Goal: Task Accomplishment & Management: Use online tool/utility

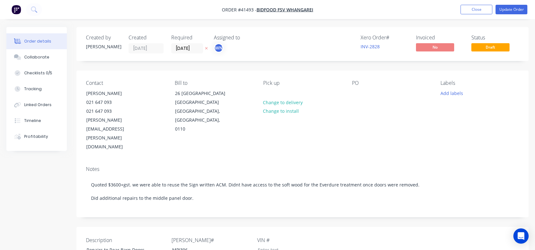
scroll to position [159, 0]
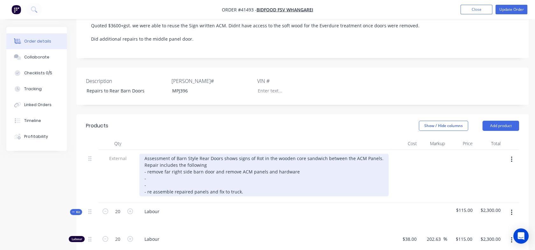
click at [150, 154] on div "Assessment of Barn Style Rear Doors shows signs of Rot in the wooden core sandw…" at bounding box center [263, 175] width 249 height 43
click at [205, 154] on div "Assessment of Barn Style Rear Doors shows signs of Rot in the wooden core sandw…" at bounding box center [263, 175] width 249 height 43
click at [206, 154] on div "Assessment of Barn Style Rear Doors shows signs of Rot in the wooden core sandw…" at bounding box center [263, 175] width 249 height 43
click at [149, 160] on div "Assessment of Barn Style Rear Doors shows signs of Rot in the wooden core sandw…" at bounding box center [263, 175] width 249 height 43
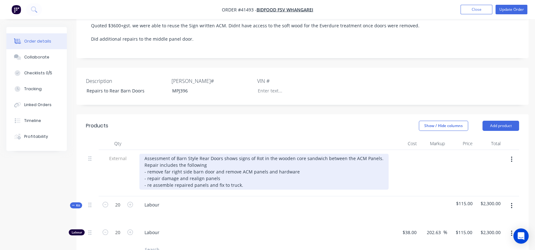
click at [248, 155] on div "Assessment of Barn Style Rear Doors shows signs of Rot in the wooden core sandw…" at bounding box center [263, 172] width 249 height 36
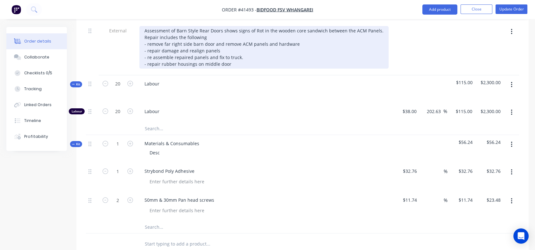
scroll to position [289, 0]
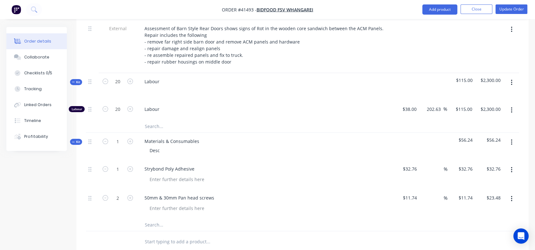
click at [439, 190] on div "%" at bounding box center [433, 204] width 28 height 29
click at [438, 193] on input at bounding box center [439, 197] width 7 height 9
type input "100"
type input "$23.48"
type input "$46.96"
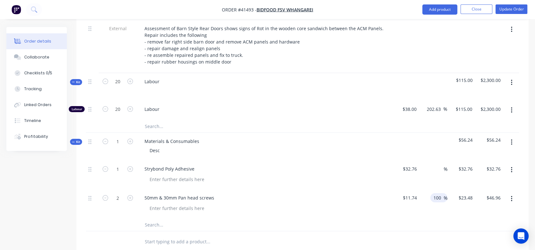
click at [435, 218] on div at bounding box center [302, 224] width 433 height 13
click at [433, 164] on div "%" at bounding box center [440, 168] width 14 height 9
type input "1"
type input "50"
type input "$49.14"
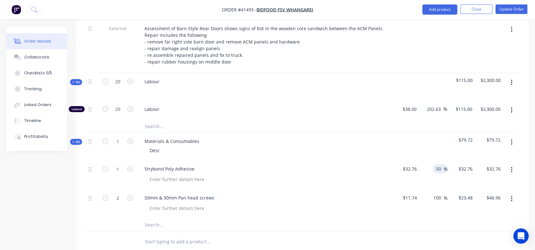
type input "$49.14"
click at [432, 161] on div "50 50 %" at bounding box center [433, 175] width 28 height 29
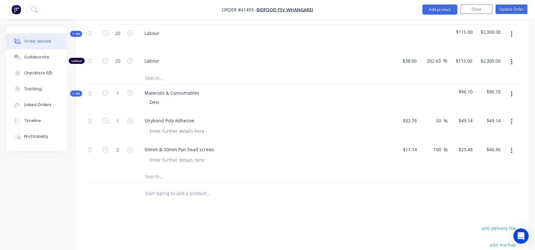
scroll to position [346, 0]
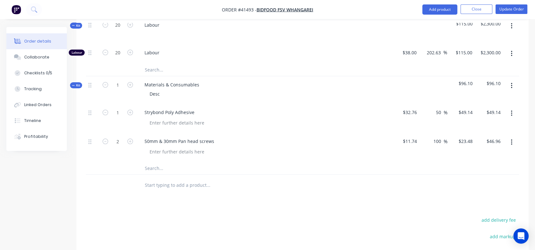
click at [150, 162] on input "text" at bounding box center [207, 168] width 127 height 13
click at [158, 162] on input "sika" at bounding box center [207, 168] width 127 height 13
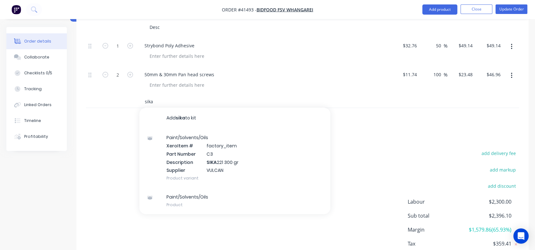
scroll to position [426, 0]
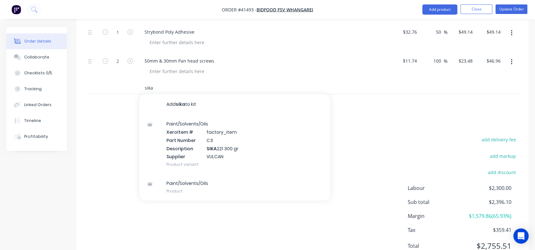
type input "sika"
click at [179, 122] on div "Paint/Solvents/Oils Xero Item # factory_item Part Number C3 Description SIKA 22…" at bounding box center [234, 143] width 191 height 59
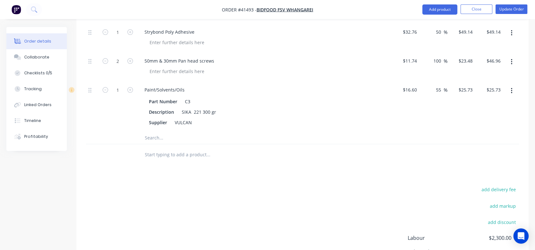
click at [432, 81] on div "55 55 %" at bounding box center [433, 106] width 28 height 50
click at [435, 85] on div "55 55" at bounding box center [439, 89] width 8 height 9
click at [437, 85] on input "55" at bounding box center [439, 89] width 8 height 9
click at [435, 85] on input "55" at bounding box center [439, 89] width 8 height 9
click at [149, 148] on input "text" at bounding box center [207, 154] width 127 height 13
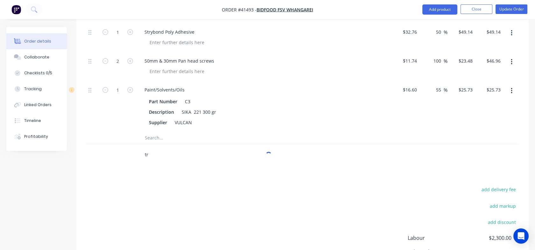
type input "t"
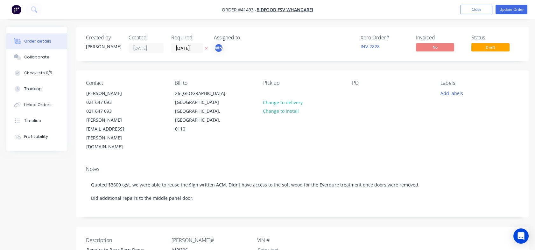
scroll to position [32, 0]
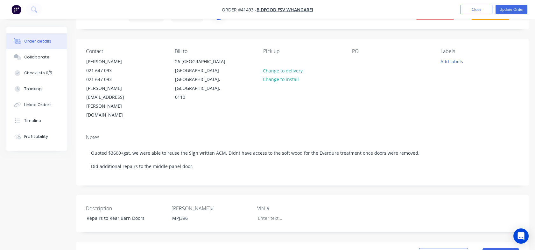
click at [511, 9] on button "Update Order" at bounding box center [511, 10] width 32 height 10
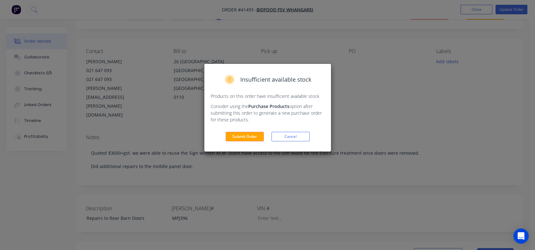
click at [245, 135] on button "Submit Order" at bounding box center [244, 137] width 38 height 10
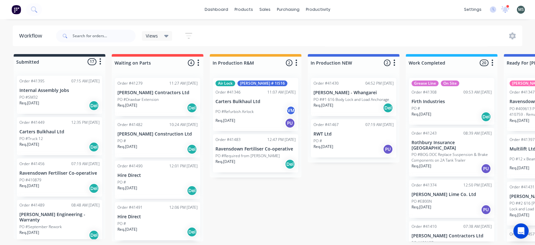
scroll to position [2, 0]
drag, startPoint x: 106, startPoint y: 100, endPoint x: 106, endPoint y: 135, distance: 35.0
click at [106, 135] on div "Submitted 17 Status colour #273444 hex #273444 Save Cancel Summaries Total orde…" at bounding box center [525, 147] width 1061 height 187
drag, startPoint x: 106, startPoint y: 135, endPoint x: 102, endPoint y: 104, distance: 31.4
click at [102, 104] on div "Order #41395 07:15 AM [DATE] Internal Assembly Jobs PO #SM32 Req. [DATE] Del Or…" at bounding box center [60, 155] width 92 height 169
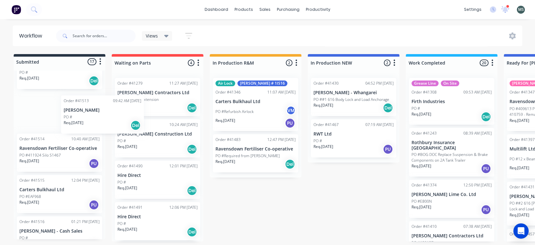
scroll to position [537, 0]
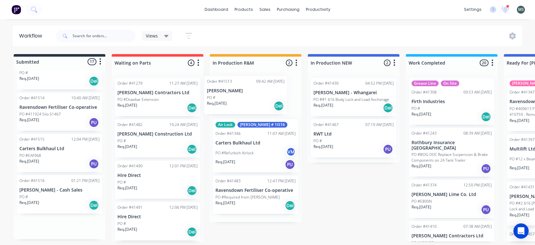
drag, startPoint x: 64, startPoint y: 105, endPoint x: 259, endPoint y: 98, distance: 194.7
click at [259, 98] on div "Submitted 17 Status colour #273444 hex #273444 Save Cancel Summaries Total orde…" at bounding box center [525, 147] width 1061 height 187
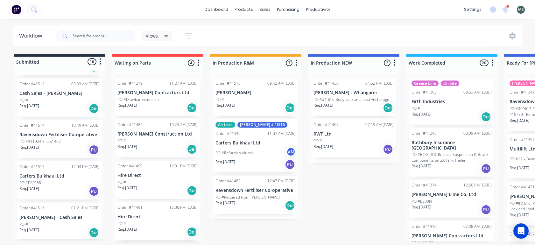
scroll to position [506, 0]
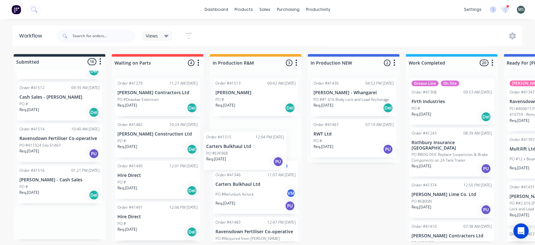
drag, startPoint x: 53, startPoint y: 182, endPoint x: 242, endPoint y: 156, distance: 190.8
click at [242, 156] on div "Submitted 16 Status colour #273444 hex #273444 Save Cancel Summaries Total orde…" at bounding box center [525, 147] width 1061 height 187
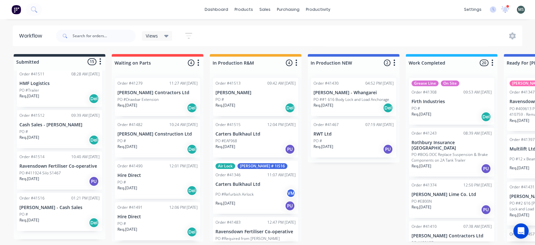
scroll to position [465, 0]
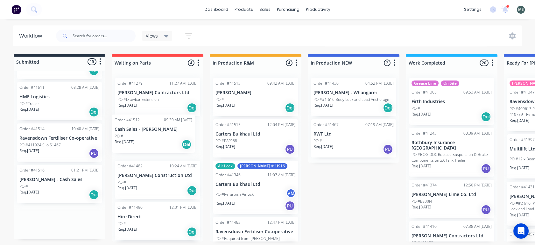
drag, startPoint x: 48, startPoint y: 154, endPoint x: 148, endPoint y: 151, distance: 99.6
click at [148, 151] on div "Submitted 15 Status colour #273444 hex #273444 Save Cancel Summaries Total orde…" at bounding box center [525, 147] width 1061 height 187
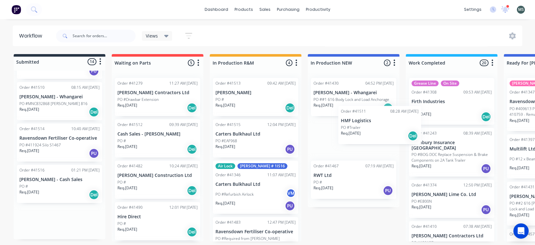
scroll to position [2, 0]
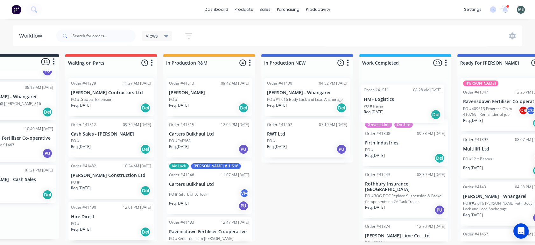
drag, startPoint x: 41, startPoint y: 141, endPoint x: 389, endPoint y: 105, distance: 350.4
click at [389, 105] on div "Submitted 14 Status colour #273444 hex #273444 Save Cancel Summaries Total orde…" at bounding box center [479, 147] width 1061 height 187
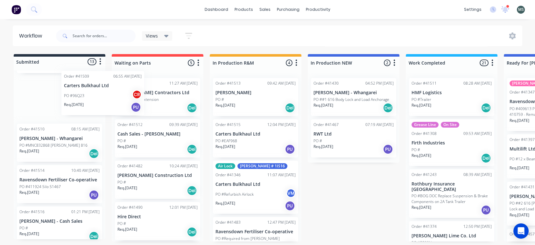
scroll to position [382, 0]
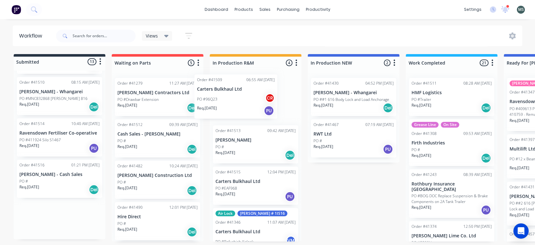
drag, startPoint x: 58, startPoint y: 101, endPoint x: 239, endPoint y: 107, distance: 181.4
click at [239, 107] on div "Submitted 13 Status colour #273444 hex #273444 Save Cancel Summaries Total orde…" at bounding box center [525, 147] width 1061 height 187
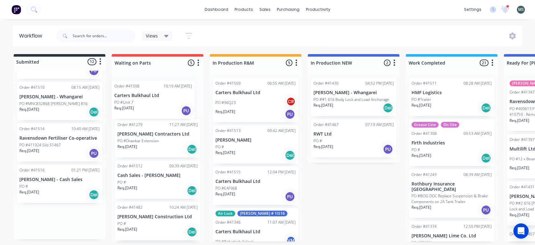
scroll to position [335, 0]
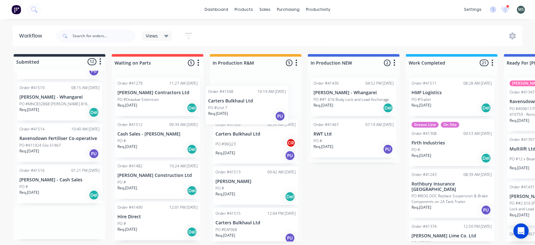
drag, startPoint x: 38, startPoint y: 94, endPoint x: 235, endPoint y: 105, distance: 197.8
click at [235, 105] on div "Submitted 12 Status colour #273444 hex #273444 Save Cancel Summaries Total orde…" at bounding box center [525, 147] width 1061 height 187
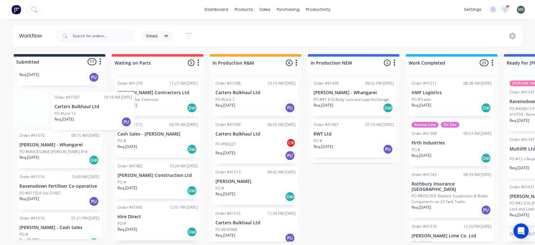
scroll to position [287, 0]
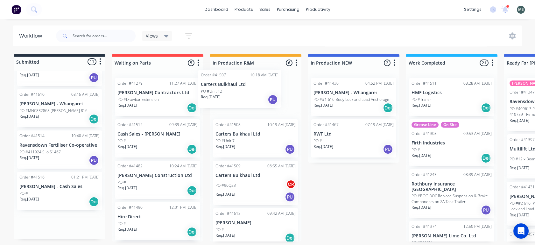
drag, startPoint x: 52, startPoint y: 94, endPoint x: 235, endPoint y: 88, distance: 182.9
click at [235, 88] on div "Submitted 11 Status colour #273444 hex #273444 Save Cancel Summaries Total orde…" at bounding box center [525, 147] width 1061 height 187
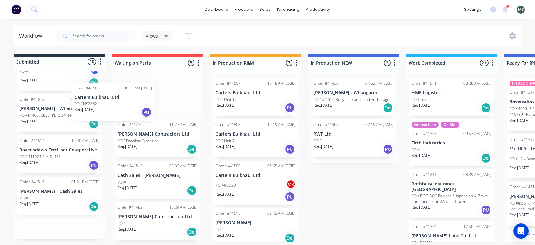
scroll to position [239, 0]
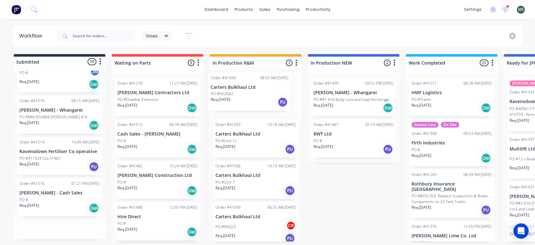
drag, startPoint x: 40, startPoint y: 98, endPoint x: 235, endPoint y: 97, distance: 195.6
click at [235, 97] on div "Submitted 10 Status colour #273444 hex #273444 Save Cancel Summaries Total orde…" at bounding box center [525, 147] width 1061 height 187
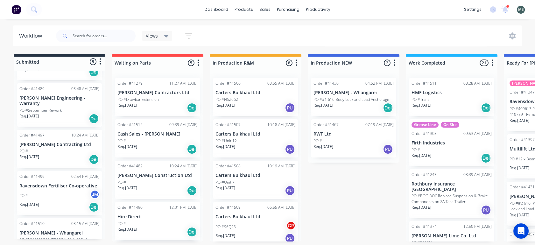
scroll to position [111, 0]
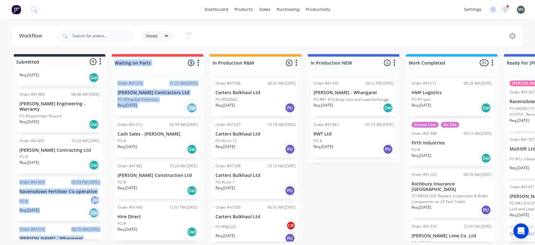
drag, startPoint x: 105, startPoint y: 156, endPoint x: 111, endPoint y: 127, distance: 29.5
click at [111, 127] on div "Submitted 9 Status colour #273444 hex #273444 Save Cancel Summaries Total order…" at bounding box center [525, 147] width 1061 height 187
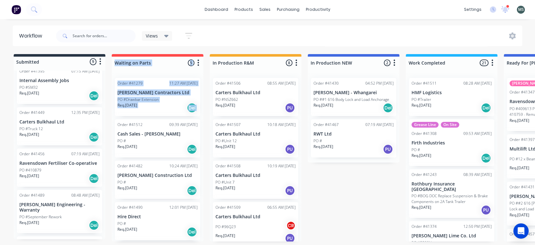
scroll to position [0, 0]
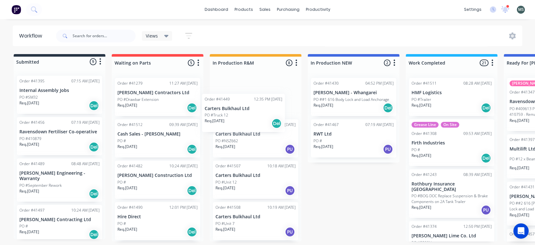
drag, startPoint x: 44, startPoint y: 131, endPoint x: 236, endPoint y: 110, distance: 193.3
click at [236, 110] on div "Submitted 9 Status colour #273444 hex #273444 Save Cancel Summaries Total order…" at bounding box center [525, 147] width 1061 height 187
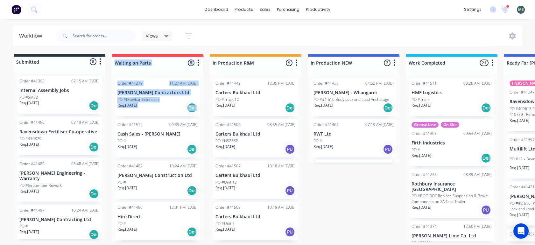
click at [41, 136] on div "PO #410879" at bounding box center [59, 139] width 80 height 6
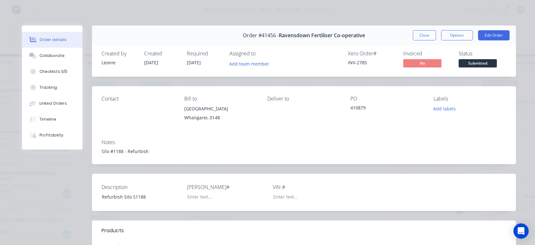
click at [420, 36] on button "Close" at bounding box center [424, 35] width 23 height 10
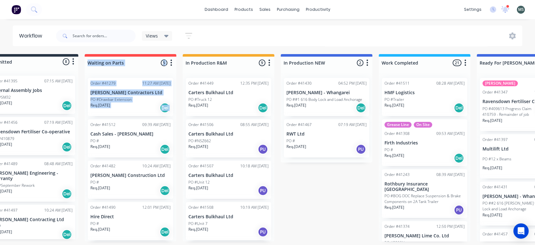
click at [139, 105] on div "Req. [DATE] Del" at bounding box center [130, 107] width 80 height 11
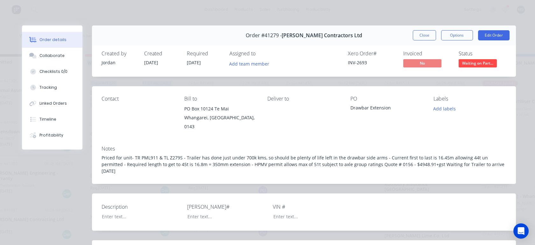
click at [423, 36] on button "Close" at bounding box center [424, 35] width 23 height 10
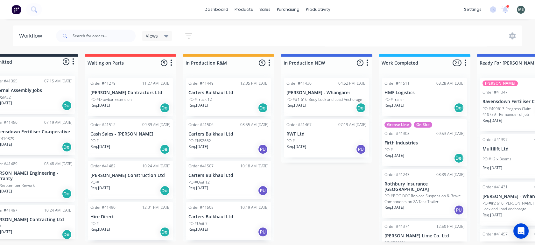
click at [320, 198] on div "Submitted 8 Status colour #273444 hex #273444 Save Cancel Summaries Total order…" at bounding box center [498, 147] width 1061 height 187
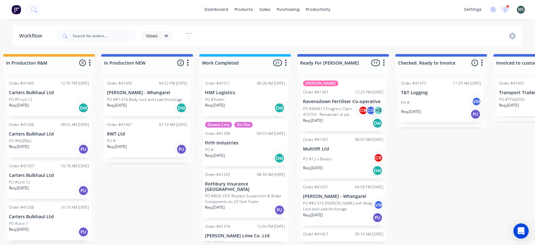
scroll to position [2, 220]
